Goal: Task Accomplishment & Management: Manage account settings

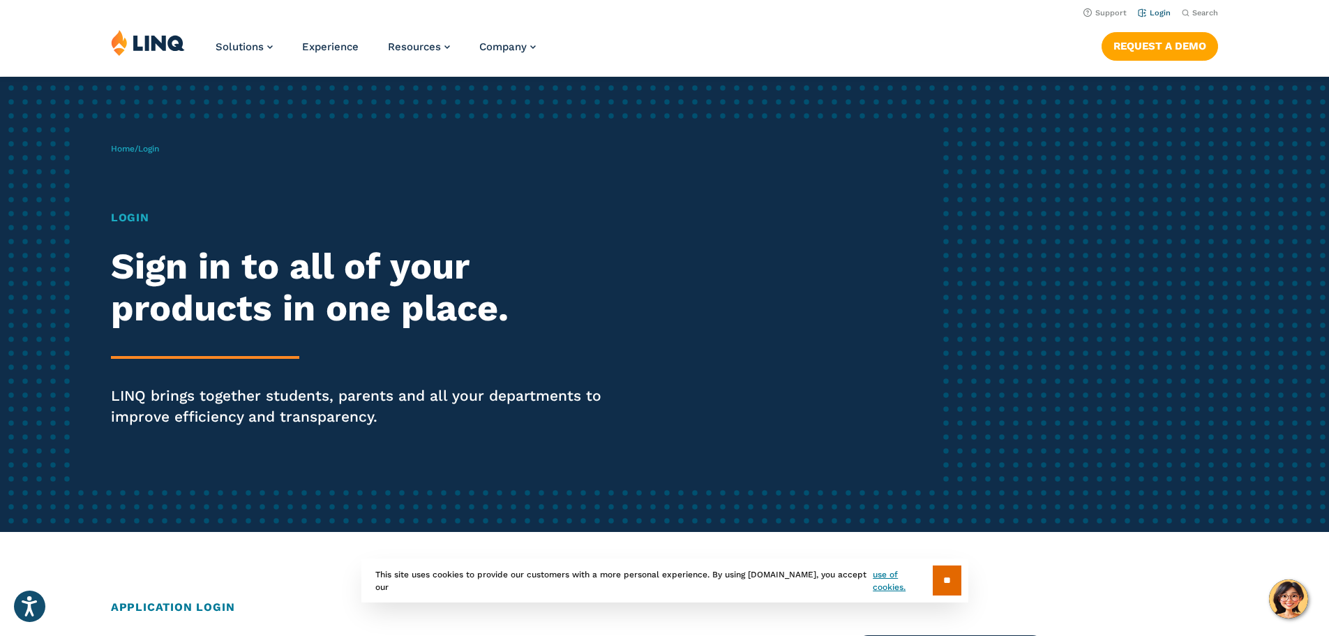
click at [1156, 14] on link "Login" at bounding box center [1154, 12] width 33 height 9
click at [1148, 9] on link "Login" at bounding box center [1154, 12] width 33 height 9
